Goal: Transaction & Acquisition: Purchase product/service

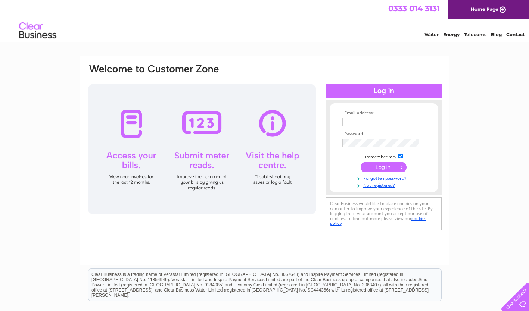
click at [391, 118] on input "text" at bounding box center [380, 122] width 77 height 8
type input "turner"
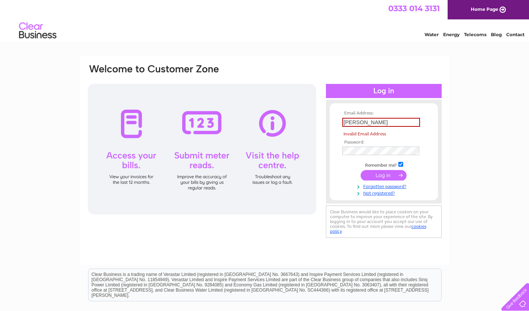
click at [374, 186] on tbody "Email Address: turner Invalid Email Address Password: Remember me?" at bounding box center [384, 153] width 87 height 85
click at [381, 197] on div at bounding box center [384, 199] width 116 height 7
click at [380, 196] on link "Not registered?" at bounding box center [384, 192] width 85 height 7
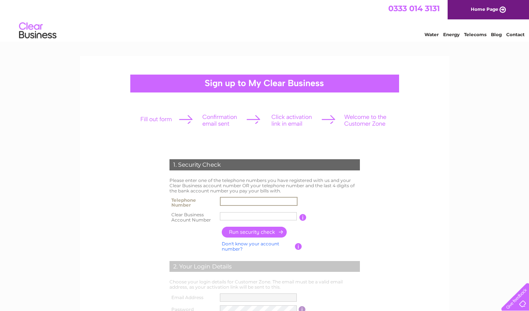
click at [249, 200] on input "text" at bounding box center [259, 201] width 78 height 9
type input "07761810336"
click at [282, 216] on input "text" at bounding box center [258, 216] width 77 height 8
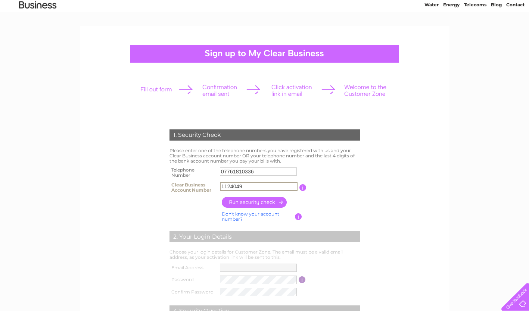
scroll to position [37, 0]
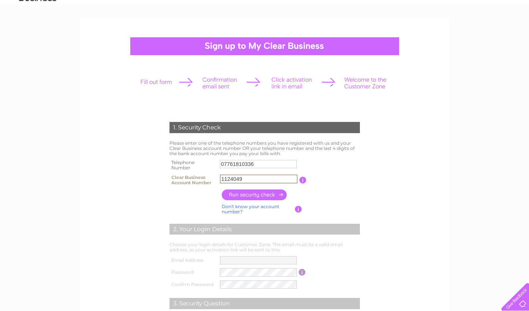
type input "1124049"
click at [258, 198] on input "button" at bounding box center [255, 195] width 66 height 11
type input "**********"
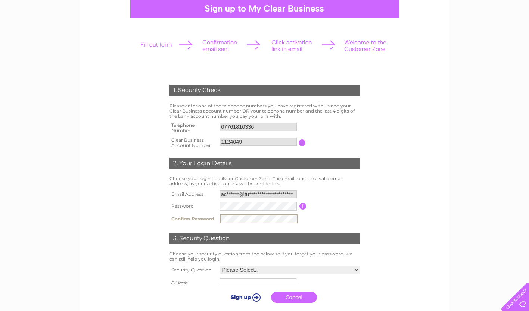
scroll to position [149, 0]
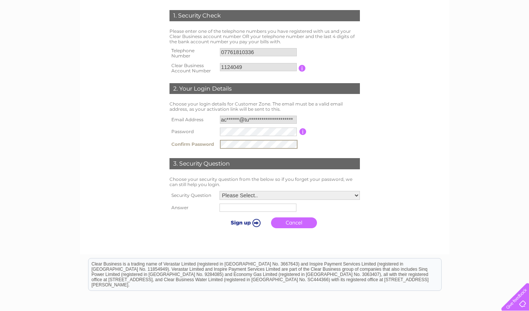
click at [274, 194] on select "Please Select.. In what town or city was your first job? In what town or city d…" at bounding box center [290, 195] width 140 height 9
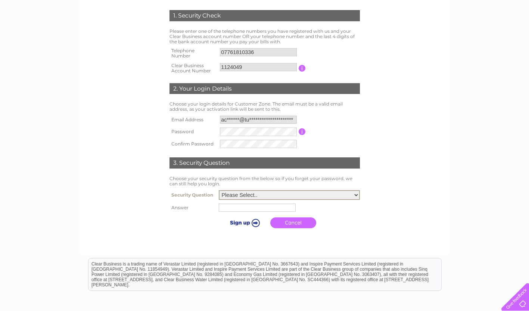
select select "4"
click at [219, 191] on select "Please Select.. In what town or city was your first job? In what town or city d…" at bounding box center [289, 195] width 141 height 10
click at [253, 208] on input "text" at bounding box center [259, 207] width 78 height 9
type input "Landedmans"
click at [253, 223] on input "submit" at bounding box center [244, 223] width 46 height 10
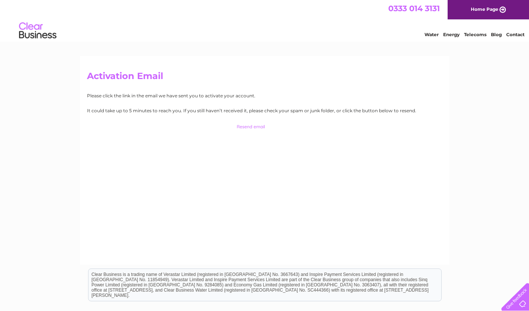
click at [480, 14] on link "Home Page" at bounding box center [488, 9] width 81 height 19
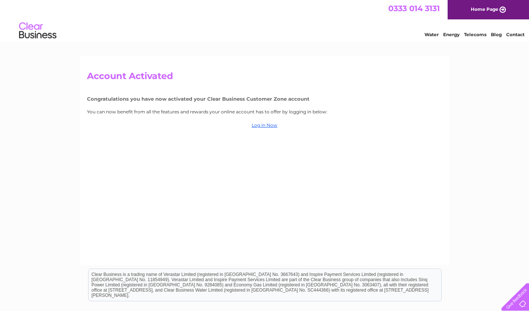
click at [260, 126] on link "Log in Now" at bounding box center [265, 125] width 26 height 6
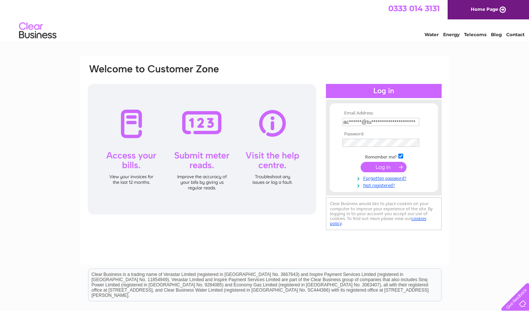
click at [386, 168] on td at bounding box center [384, 167] width 87 height 14
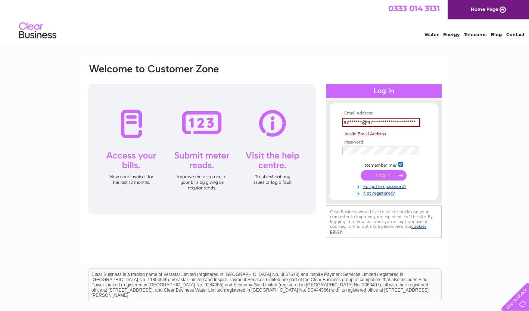
click at [368, 124] on input "**********" at bounding box center [381, 122] width 78 height 9
click at [402, 117] on td "**********" at bounding box center [384, 122] width 87 height 13
click at [404, 120] on input "**********" at bounding box center [381, 122] width 78 height 9
drag, startPoint x: 415, startPoint y: 122, endPoint x: 324, endPoint y: 121, distance: 90.7
click at [324, 121] on div "**********" at bounding box center [264, 151] width 355 height 177
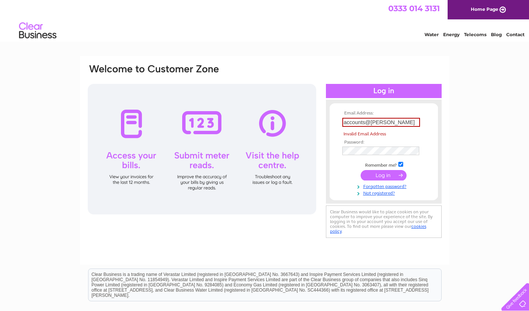
type input "accounts@turnerhouseoffice.co.uk"
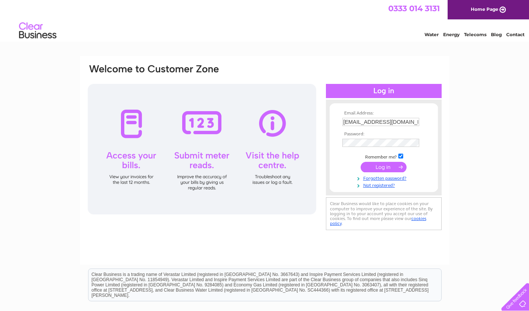
click at [387, 166] on input "submit" at bounding box center [384, 167] width 46 height 10
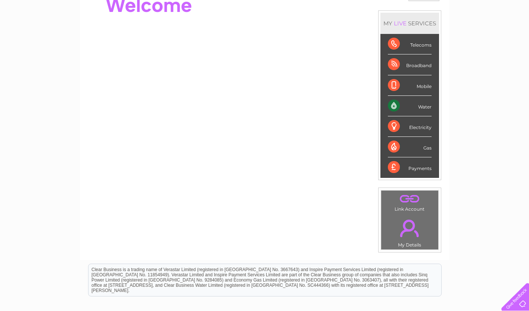
scroll to position [21, 0]
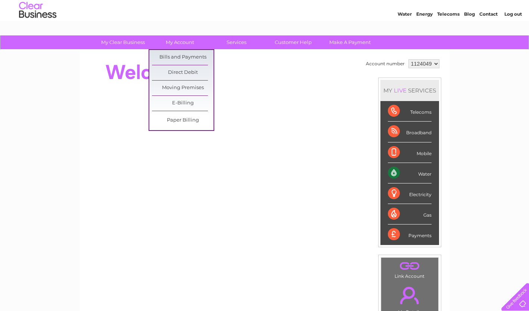
click at [182, 55] on link "Bills and Payments" at bounding box center [183, 57] width 62 height 15
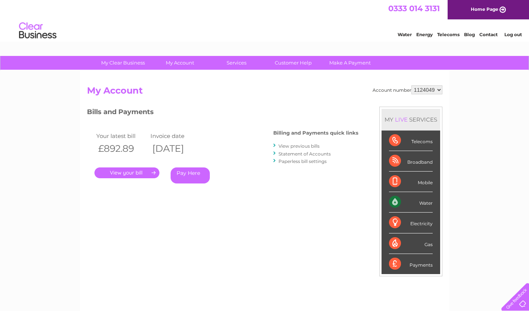
click at [147, 175] on link "." at bounding box center [126, 173] width 65 height 11
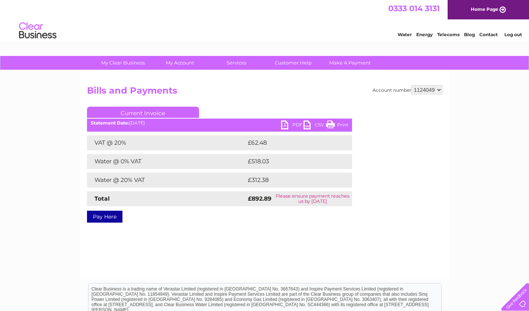
click at [287, 122] on link "PDF" at bounding box center [292, 126] width 22 height 11
click at [107, 218] on link "Pay Here" at bounding box center [104, 217] width 35 height 12
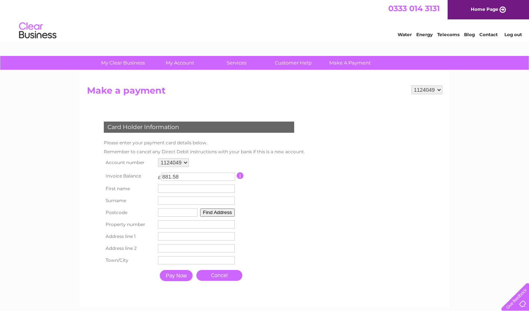
click at [183, 189] on input "text" at bounding box center [196, 189] width 77 height 8
drag, startPoint x: 205, startPoint y: 186, endPoint x: 178, endPoint y: 188, distance: 26.3
click at [178, 188] on input "Stacey Turner" at bounding box center [198, 189] width 78 height 9
type input "Stacey"
click at [171, 203] on input "text" at bounding box center [198, 201] width 78 height 9
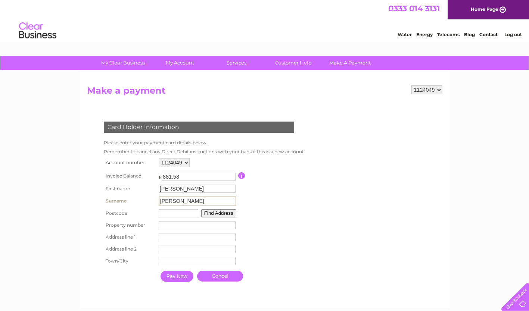
type input "Turner"
click at [255, 184] on table "Account number 1124049 Invoice Balance £ 881.58 First name Stacey Surname" at bounding box center [203, 221] width 203 height 130
click at [191, 211] on input "text" at bounding box center [178, 213] width 40 height 8
type input "PR7 2AA"
type input "C G Professional Ltd"
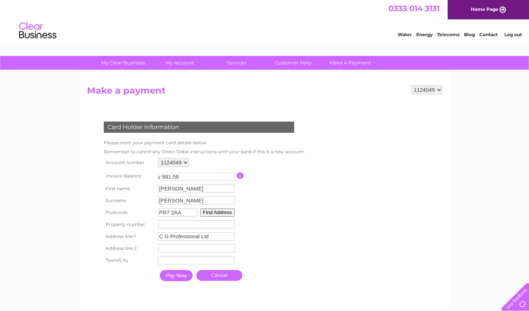
type input "[GEOGRAPHIC_DATA]"
type input "Chorley"
type input "PR7 2AA"
click at [179, 277] on input "Pay Now" at bounding box center [176, 275] width 33 height 11
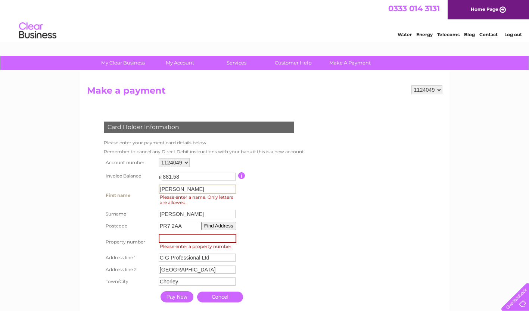
click at [197, 191] on input "[PERSON_NAME]" at bounding box center [198, 189] width 78 height 9
type input "[PERSON_NAME]"
click at [164, 240] on input "number" at bounding box center [198, 238] width 78 height 9
click at [232, 238] on input "1" at bounding box center [198, 237] width 78 height 9
type input "2"
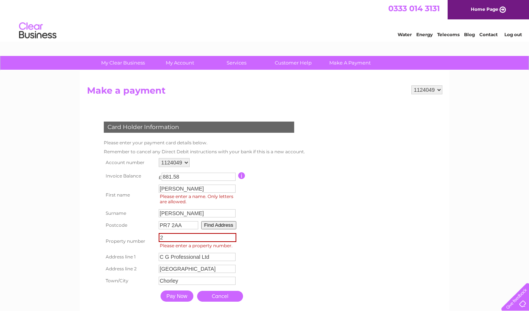
click at [230, 238] on input "2" at bounding box center [198, 237] width 78 height 9
click at [208, 242] on input "2" at bounding box center [198, 237] width 78 height 9
click at [207, 238] on input "2" at bounding box center [198, 237] width 78 height 9
click at [231, 241] on input "-1" at bounding box center [198, 237] width 78 height 9
click at [190, 211] on input "Turner" at bounding box center [197, 213] width 77 height 8
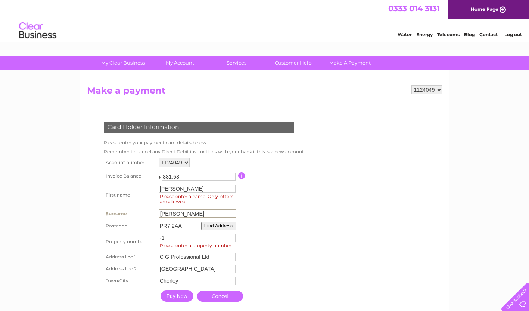
click at [167, 240] on input "-1" at bounding box center [197, 238] width 77 height 8
click at [229, 238] on input "-2" at bounding box center [196, 237] width 77 height 8
click at [231, 241] on input "-3" at bounding box center [196, 237] width 77 height 8
click at [231, 241] on input "-4" at bounding box center [196, 237] width 77 height 8
click at [231, 241] on input "-5" at bounding box center [196, 237] width 77 height 8
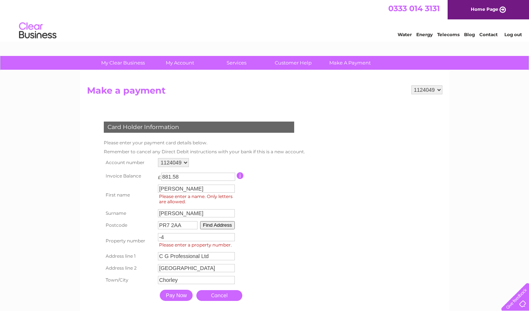
click at [231, 237] on input "-4" at bounding box center [196, 237] width 77 height 8
click at [231, 237] on input "-3" at bounding box center [196, 237] width 77 height 8
click at [231, 237] on input "-2" at bounding box center [196, 237] width 77 height 8
click at [231, 237] on input "-1" at bounding box center [196, 237] width 77 height 8
type input "0"
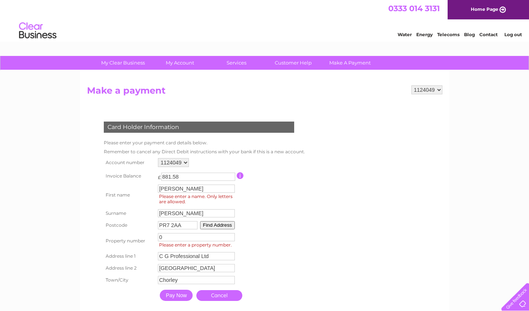
click at [231, 237] on input "0" at bounding box center [196, 237] width 77 height 8
click at [181, 295] on input "Pay Now" at bounding box center [176, 295] width 33 height 11
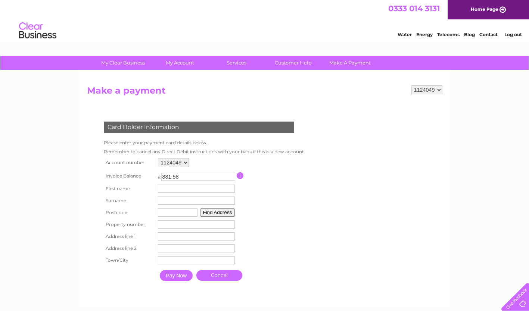
click at [189, 193] on input "text" at bounding box center [196, 189] width 77 height 8
type input "Stacey"
type input "[PERSON_NAME]"
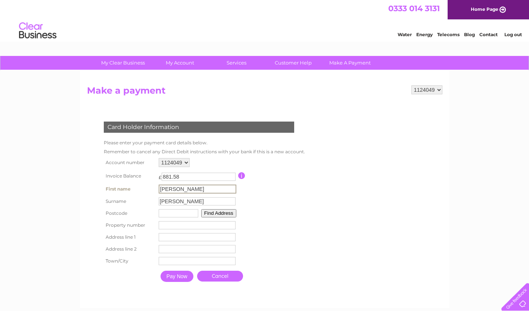
type input "PR7 2AA"
type input "C G Professional Ltd"
type input "St. Georges House"
type input "Chorley"
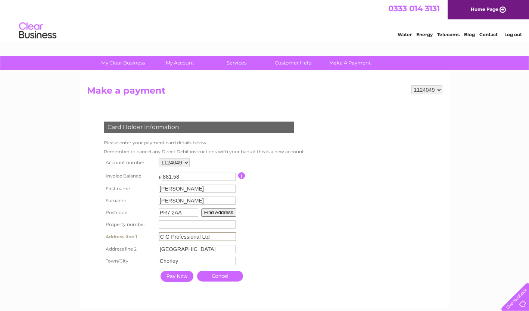
drag, startPoint x: 212, startPoint y: 240, endPoint x: 158, endPoint y: 239, distance: 54.9
click at [158, 239] on td "C G Professional Ltd Address Line One" at bounding box center [197, 237] width 81 height 13
click at [176, 279] on input "Pay Now" at bounding box center [176, 275] width 33 height 11
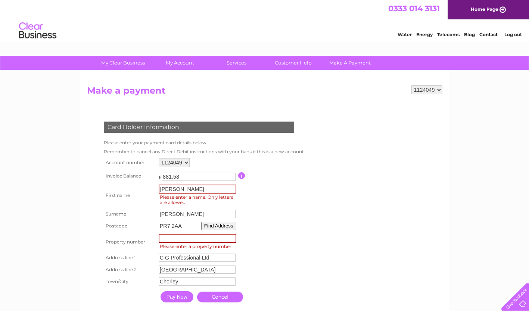
click at [223, 239] on input "number" at bounding box center [198, 238] width 78 height 9
click at [233, 239] on input "1" at bounding box center [198, 238] width 78 height 9
type input "0"
click at [231, 240] on input "0" at bounding box center [198, 238] width 78 height 9
click at [180, 296] on input "Pay Now" at bounding box center [177, 297] width 33 height 11
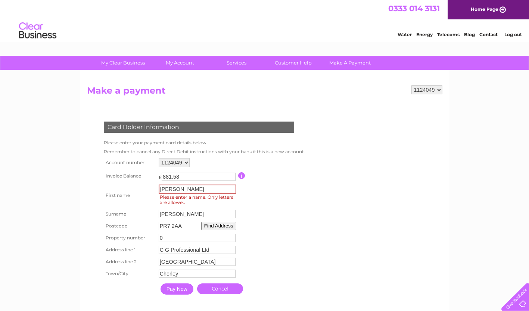
scroll to position [37, 0]
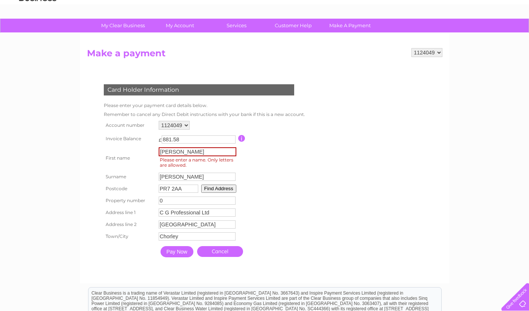
click at [180, 254] on input "Pay Now" at bounding box center [177, 251] width 33 height 11
click at [202, 150] on input "Stacey" at bounding box center [198, 151] width 78 height 9
type input "Stacey"
click at [170, 258] on input "Pay Now" at bounding box center [177, 251] width 33 height 11
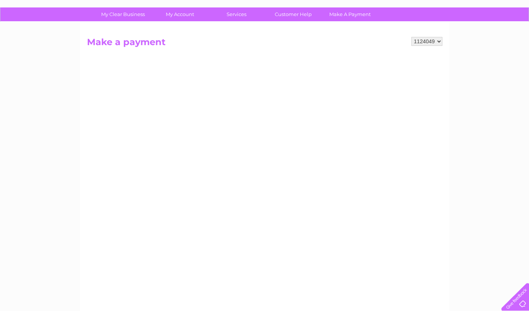
scroll to position [75, 0]
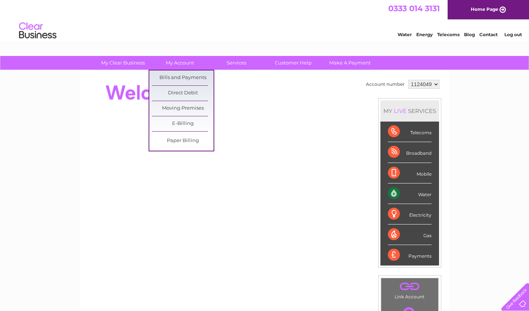
click at [172, 78] on link "Bills and Payments" at bounding box center [183, 78] width 62 height 15
click at [182, 77] on link "Bills and Payments" at bounding box center [183, 78] width 62 height 15
click at [175, 75] on link "Bills and Payments" at bounding box center [183, 78] width 62 height 15
click at [182, 88] on link "Direct Debit" at bounding box center [183, 93] width 62 height 15
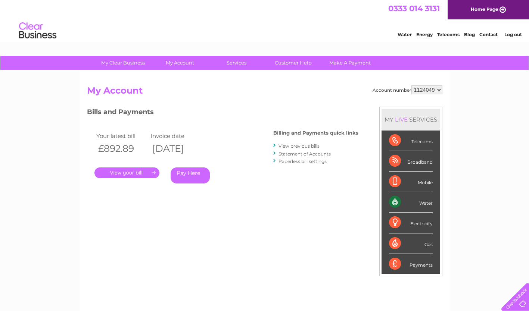
click at [143, 172] on link "." at bounding box center [126, 173] width 65 height 11
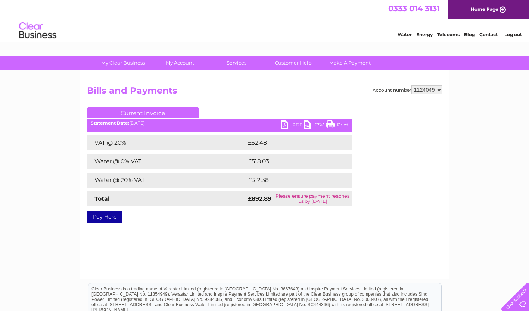
click at [104, 218] on link "Pay Here" at bounding box center [104, 217] width 35 height 12
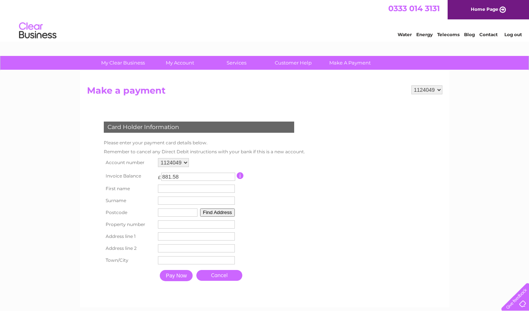
click at [182, 192] on input "text" at bounding box center [196, 189] width 77 height 8
type input "[PERSON_NAME]"
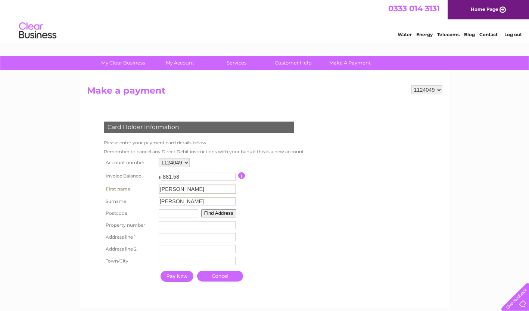
type input "PR7 2AA"
type input "C G Professional Ltd"
type input "[GEOGRAPHIC_DATA]"
type input "Chorley"
click at [184, 190] on input "[PERSON_NAME]" at bounding box center [198, 189] width 78 height 9
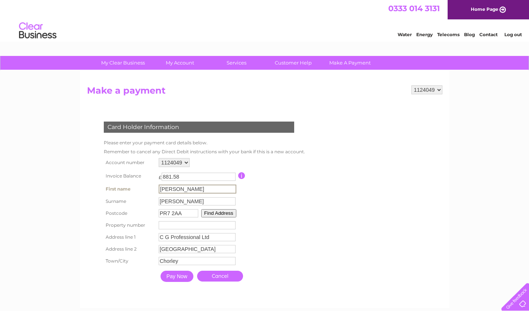
type input "[PERSON_NAME]"
click at [317, 164] on form "1124049 Make a payment Card Holder Information Please enter your payment card d…" at bounding box center [264, 192] width 355 height 215
click at [217, 213] on button "Find Address" at bounding box center [217, 213] width 35 height 8
